Goal: Find specific fact: Find specific fact

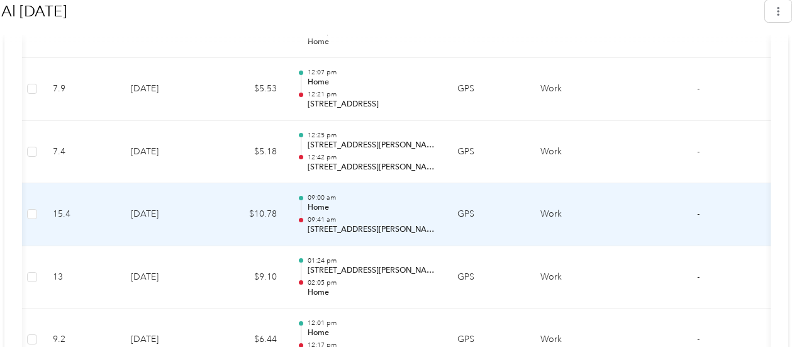
scroll to position [1840, 0]
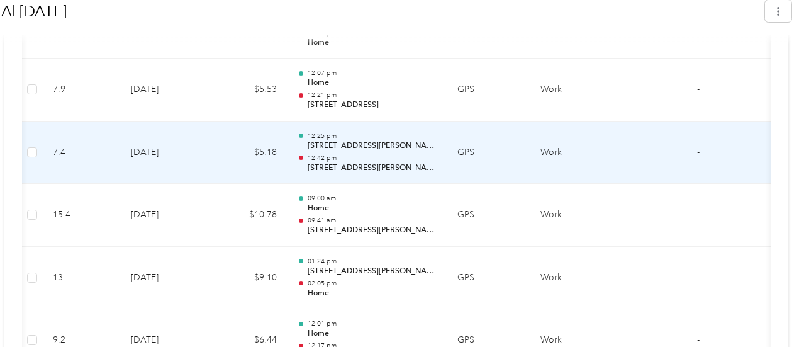
drag, startPoint x: 303, startPoint y: 162, endPoint x: 419, endPoint y: 165, distance: 116.4
click at [419, 165] on p "[STREET_ADDRESS][PERSON_NAME]" at bounding box center [373, 167] width 130 height 11
copy p "[STREET_ADDRESS][PERSON_NAME][PERSON_NAME]"
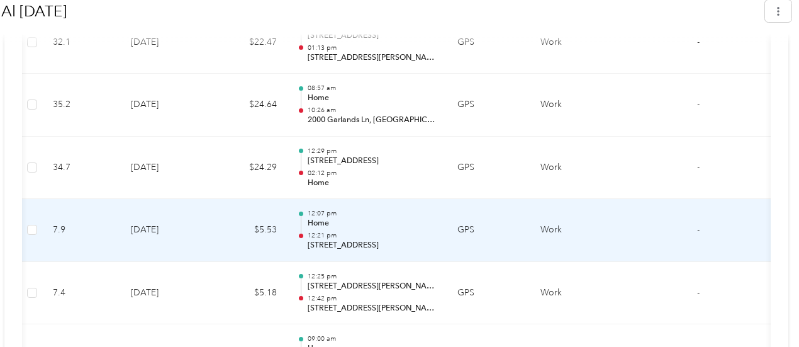
scroll to position [1699, 0]
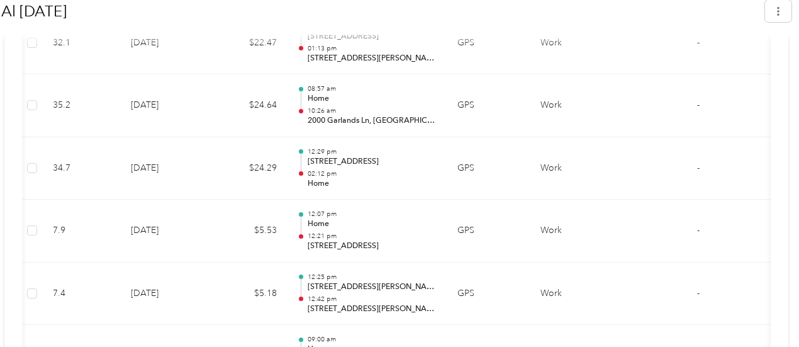
drag, startPoint x: 112, startPoint y: 13, endPoint x: 26, endPoint y: 11, distance: 85.6
click at [26, 11] on h1 "Al [DATE]" at bounding box center [378, 11] width 755 height 30
click at [107, 12] on h1 "Al [DATE]" at bounding box center [378, 11] width 755 height 30
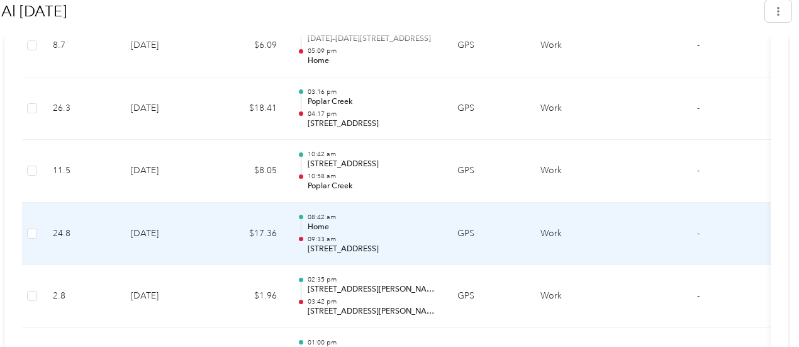
scroll to position [862, 0]
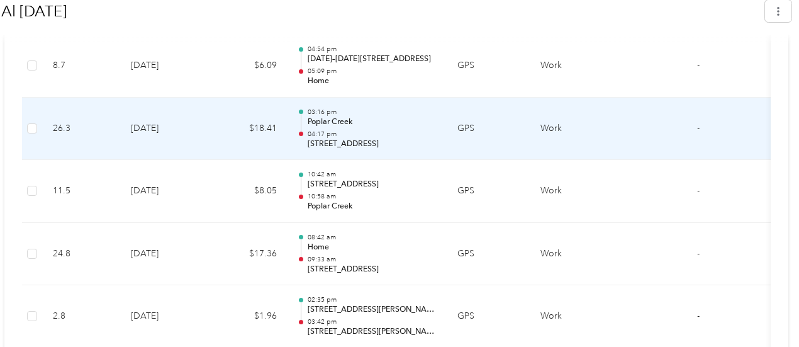
drag, startPoint x: 303, startPoint y: 140, endPoint x: 395, endPoint y: 142, distance: 91.9
click at [395, 142] on p "[STREET_ADDRESS]" at bounding box center [373, 143] width 130 height 11
copy p "1674 Premium Outlet Blvd"
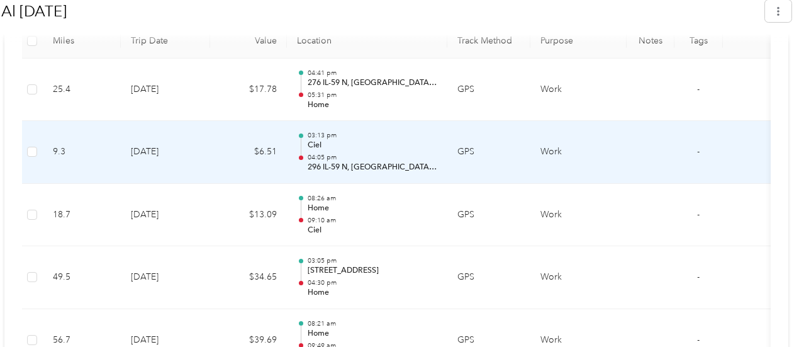
scroll to position [517, 0]
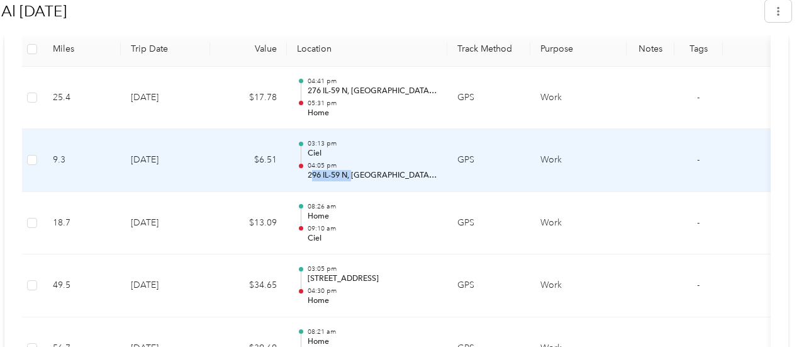
drag, startPoint x: 306, startPoint y: 175, endPoint x: 345, endPoint y: 176, distance: 39.0
click at [347, 176] on p "296 IL-59 N, [GEOGRAPHIC_DATA], [GEOGRAPHIC_DATA]" at bounding box center [373, 175] width 130 height 11
drag, startPoint x: 303, startPoint y: 172, endPoint x: 350, endPoint y: 179, distance: 47.1
click at [349, 179] on div "03:13 pm Ciel 04:05 pm 296 IL-59 N, [GEOGRAPHIC_DATA], [GEOGRAPHIC_DATA]" at bounding box center [367, 160] width 140 height 42
click at [354, 179] on p "296 IL-59 N, [GEOGRAPHIC_DATA], [GEOGRAPHIC_DATA]" at bounding box center [373, 175] width 130 height 11
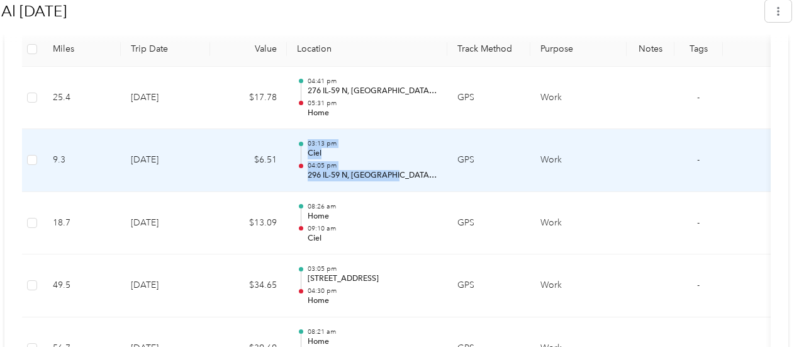
drag, startPoint x: 384, startPoint y: 174, endPoint x: 301, endPoint y: 176, distance: 83.1
click at [301, 176] on div "03:13 pm Ciel 04:05 pm 296 IL-59 N, [GEOGRAPHIC_DATA], [GEOGRAPHIC_DATA]" at bounding box center [367, 160] width 140 height 42
drag, startPoint x: 390, startPoint y: 172, endPoint x: 301, endPoint y: 176, distance: 88.8
click at [301, 176] on div "03:13 pm Ciel 04:05 pm 296 IL-59 N, [GEOGRAPHIC_DATA], [GEOGRAPHIC_DATA]" at bounding box center [367, 160] width 140 height 42
copy div "03:13 pm Ciel 04:05 pm 296 IL-59 N, [GEOGRAPHIC_DATA], [GEOGRAPHIC_DATA]"
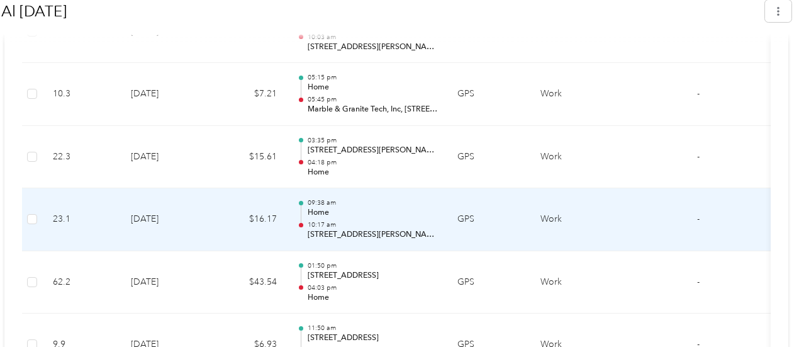
scroll to position [2586, 0]
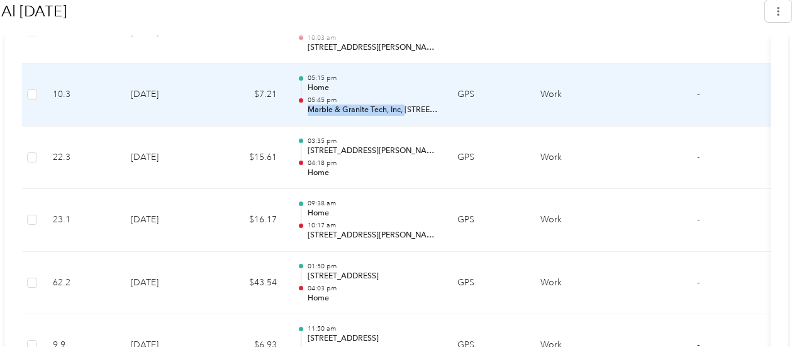
drag, startPoint x: 399, startPoint y: 100, endPoint x: 302, endPoint y: 98, distance: 96.9
click at [302, 98] on div "05:15 pm Home 05:45 pm Marble & Granite Tech, Inc, [STREET_ADDRESS][PERSON_NAME…" at bounding box center [367, 95] width 140 height 42
copy p "Marble & Granite Tech, Inc,"
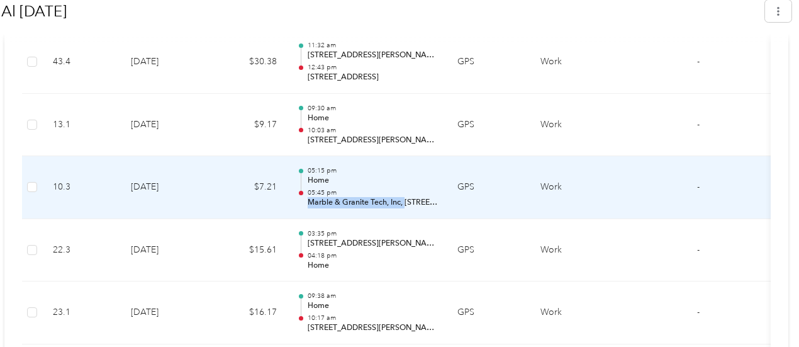
scroll to position [2494, 0]
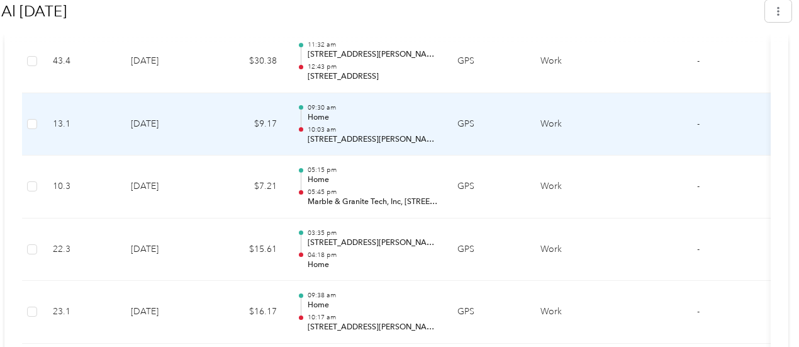
click at [357, 93] on td "09:30 am Home 10:03 am [STREET_ADDRESS][PERSON_NAME][PERSON_NAME]" at bounding box center [367, 124] width 160 height 63
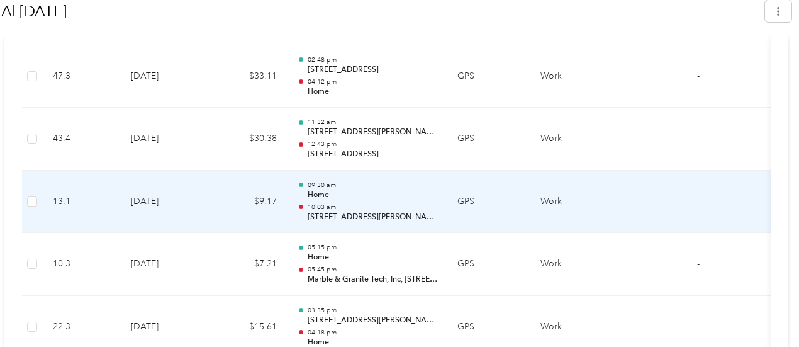
scroll to position [2416, 0]
